Goal: Check status: Check status

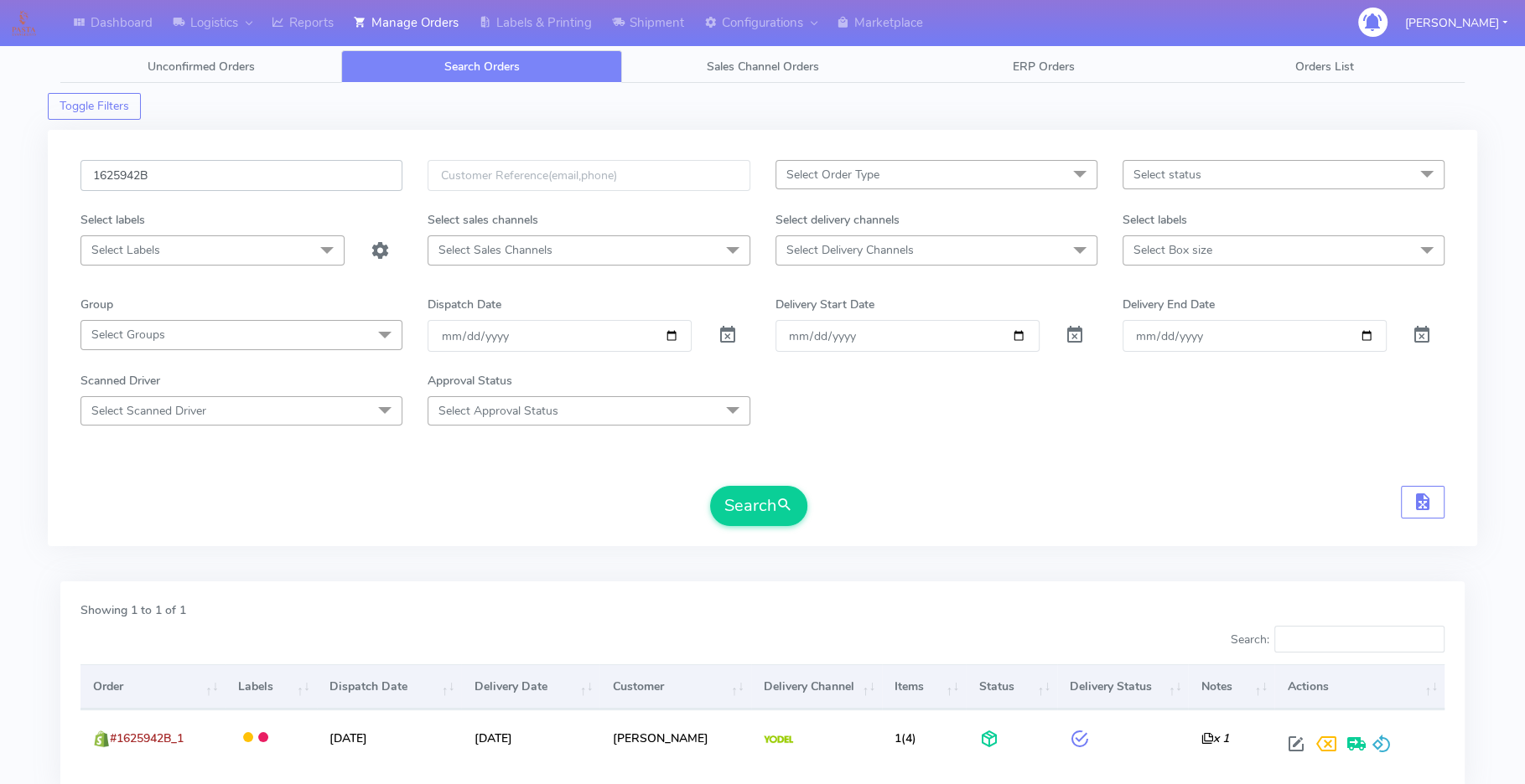
click at [205, 177] on input "1625942B" at bounding box center [241, 176] width 322 height 31
paste input "19993"
type input "1619993"
drag, startPoint x: 752, startPoint y: 495, endPoint x: 666, endPoint y: 295, distance: 217.7
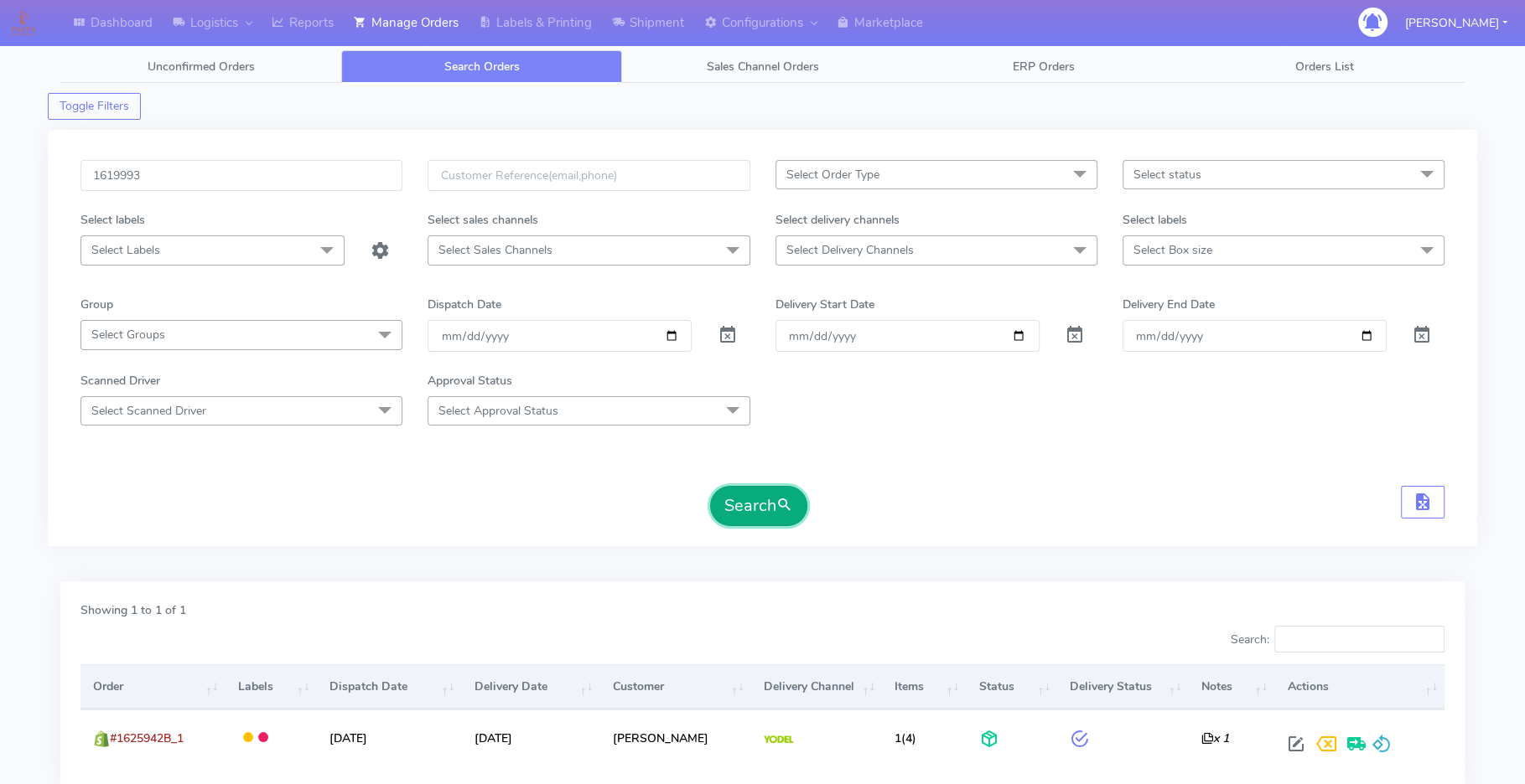
click at [749, 489] on button "Search" at bounding box center [759, 506] width 97 height 40
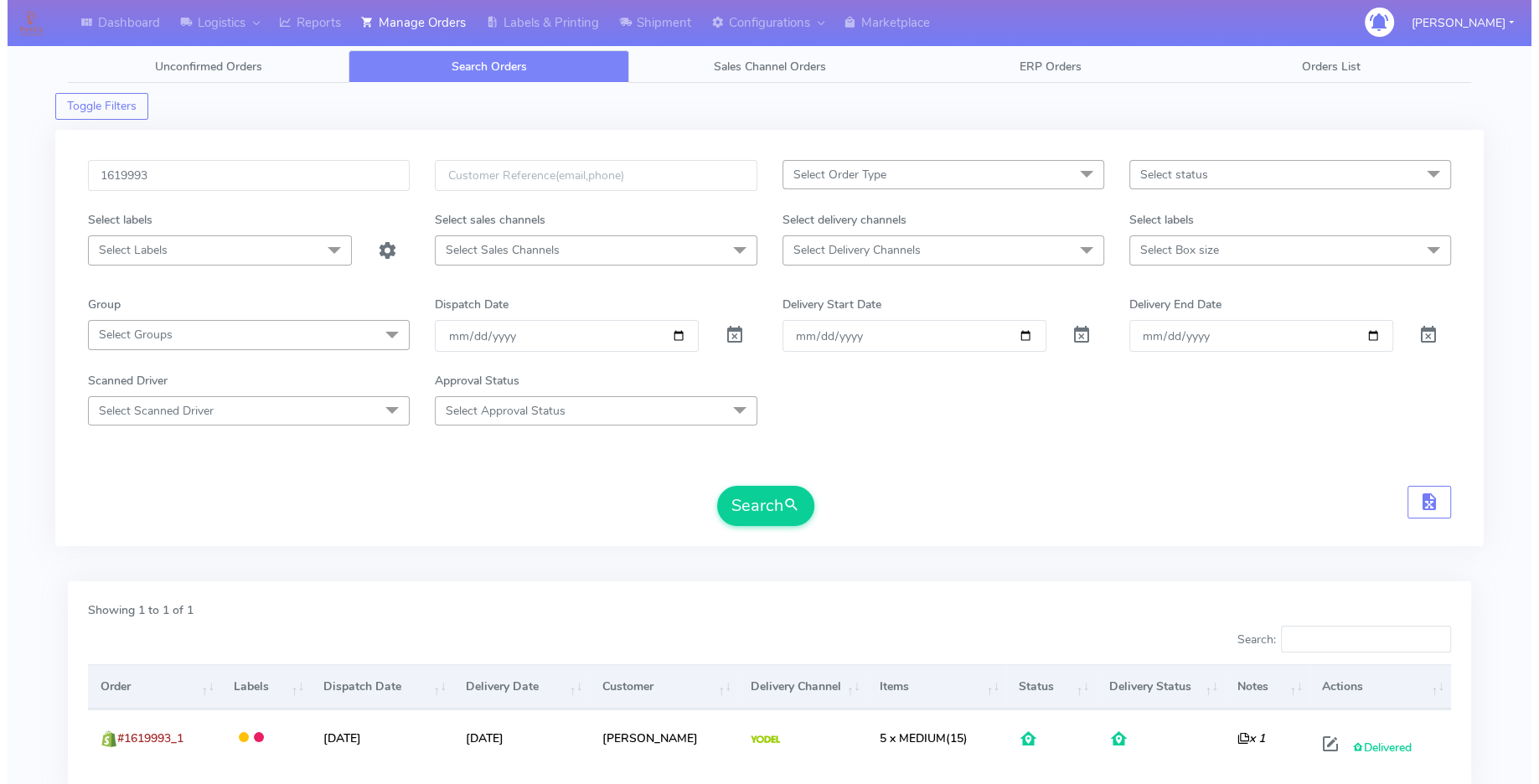
scroll to position [140, 0]
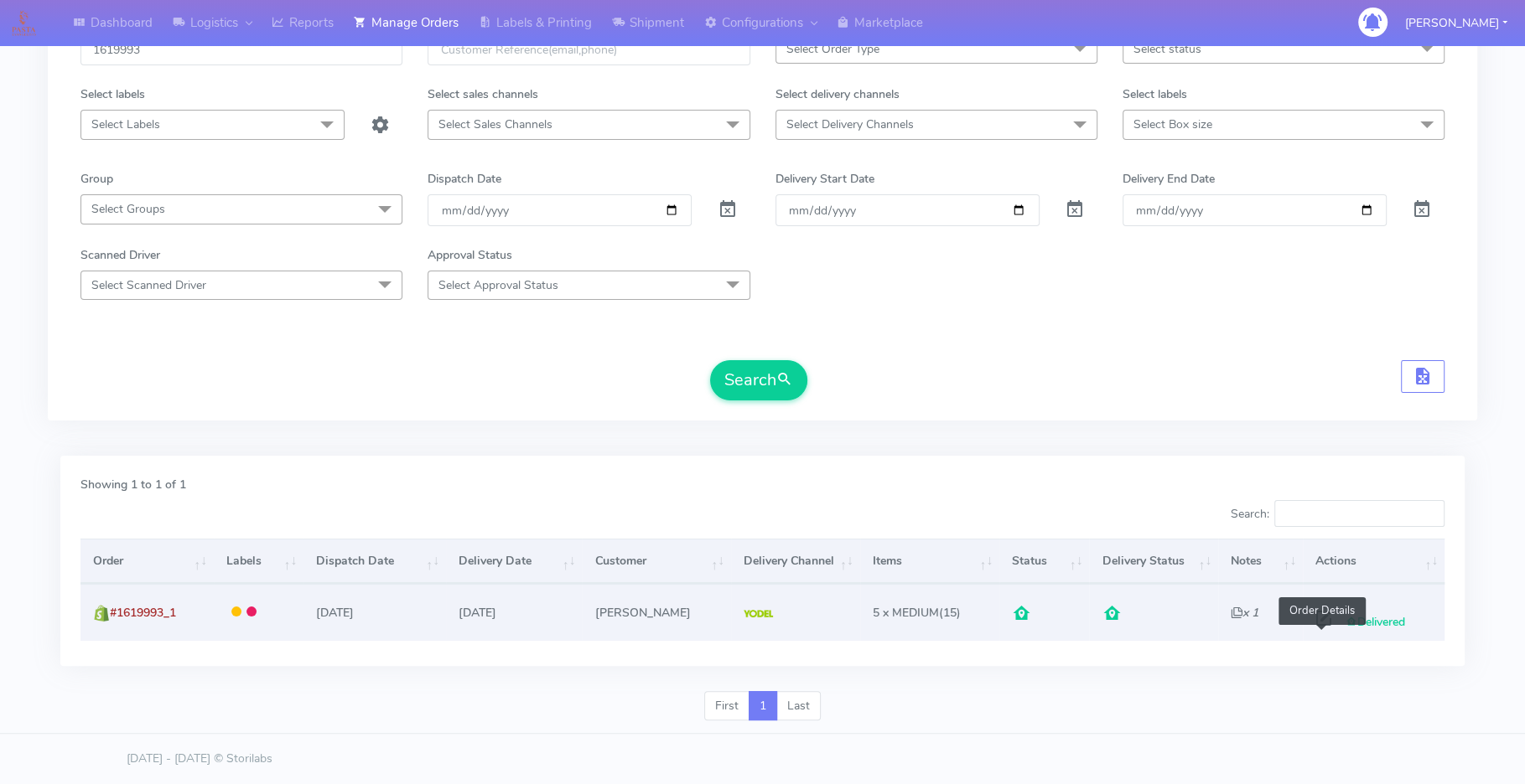
click at [1328, 614] on span at bounding box center [1324, 622] width 30 height 16
select select "5"
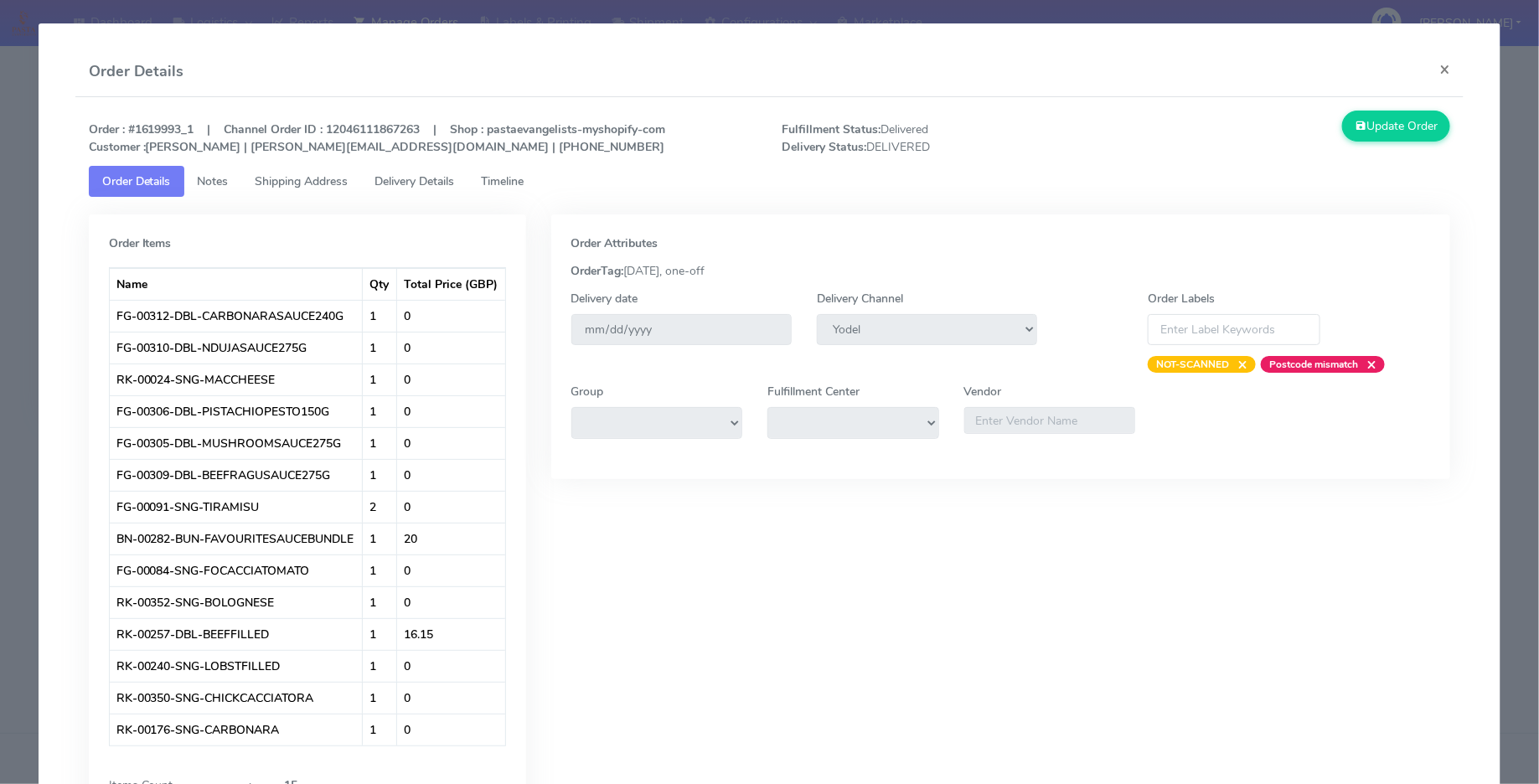
click at [421, 182] on span "Delivery Details" at bounding box center [415, 181] width 80 height 16
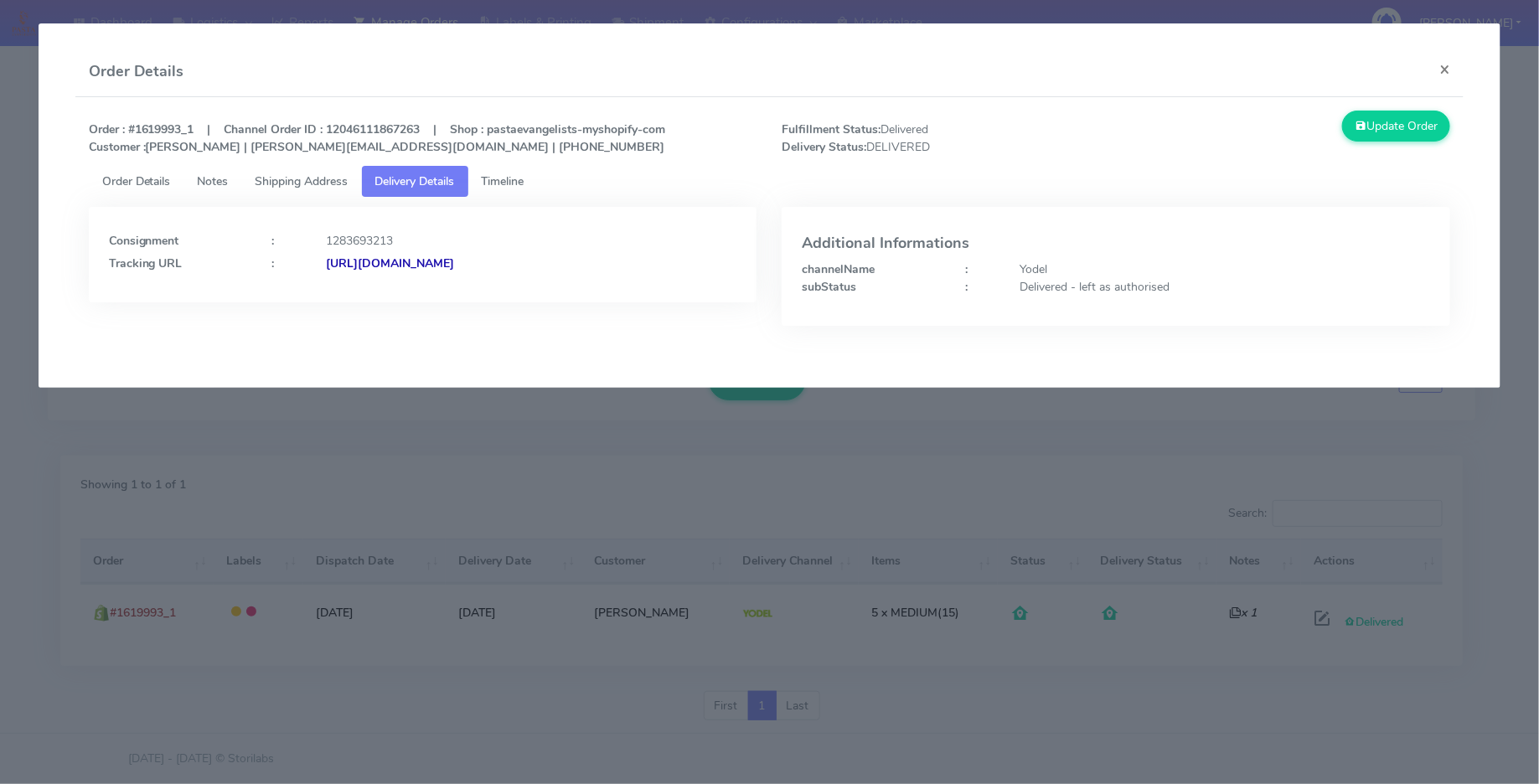
copy strong "/JJD0002249960893210"
drag, startPoint x: 662, startPoint y: 268, endPoint x: 505, endPoint y: 266, distance: 157.0
click at [505, 266] on div "[URL][DOMAIN_NAME]" at bounding box center [532, 263] width 436 height 18
